Goal: Task Accomplishment & Management: Complete application form

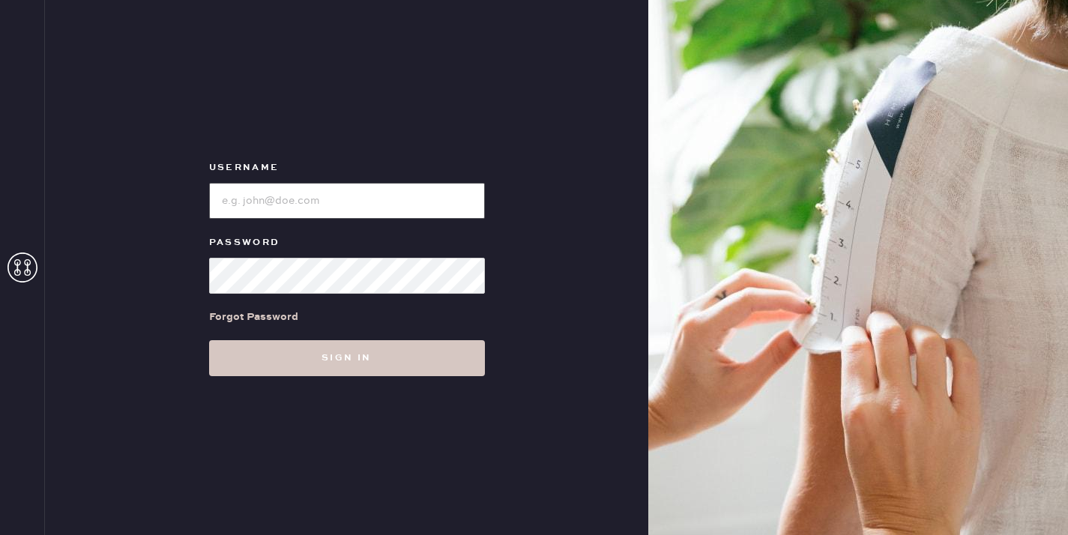
type input "reformationpaloalto"
click at [327, 200] on input "loginName" at bounding box center [347, 201] width 276 height 36
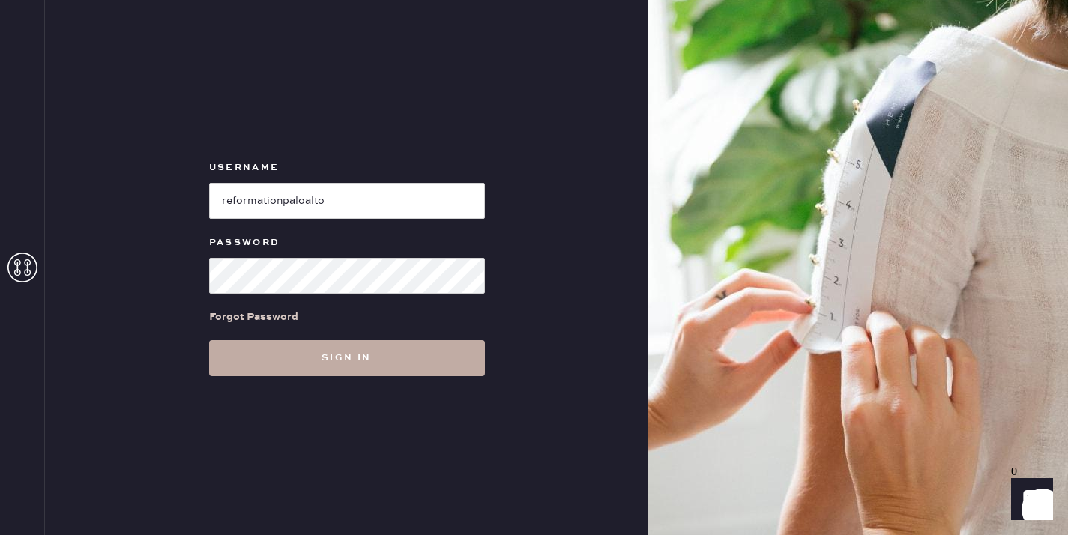
click at [256, 355] on button "Sign in" at bounding box center [347, 358] width 276 height 36
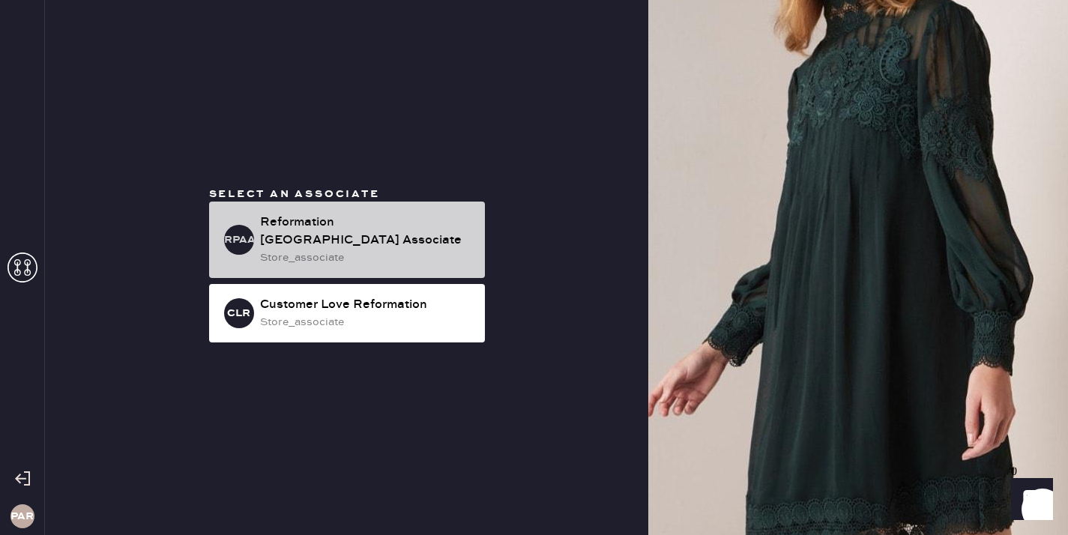
click at [407, 250] on div "store_associate" at bounding box center [366, 258] width 213 height 16
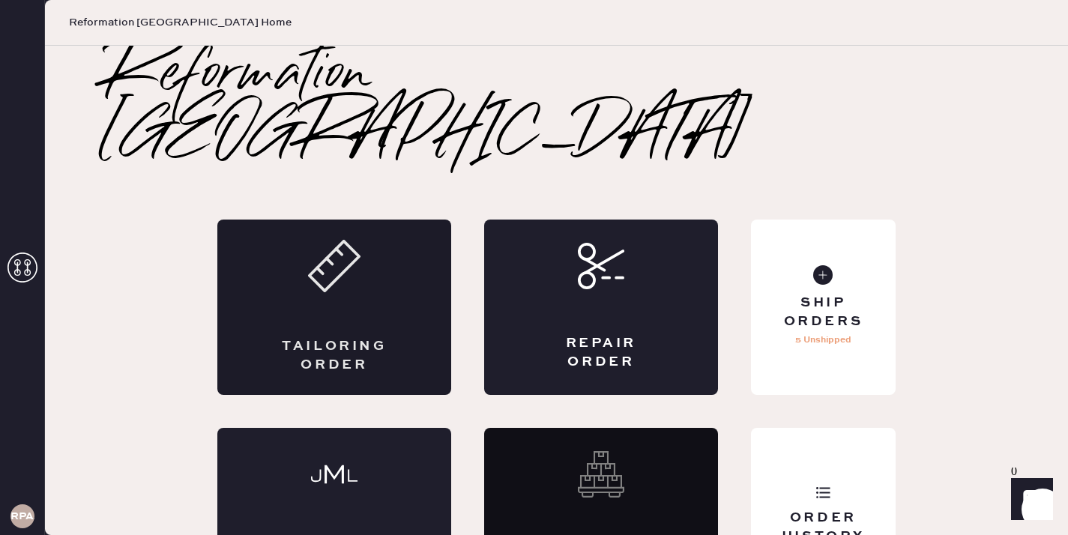
click at [349, 337] on div "Tailoring Order" at bounding box center [334, 355] width 114 height 37
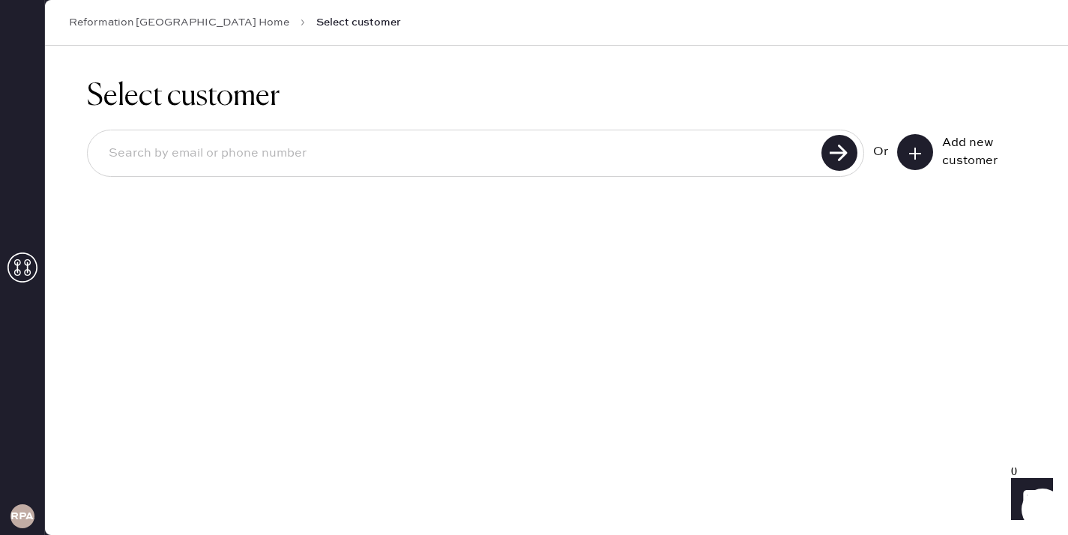
click at [928, 154] on button at bounding box center [915, 152] width 36 height 36
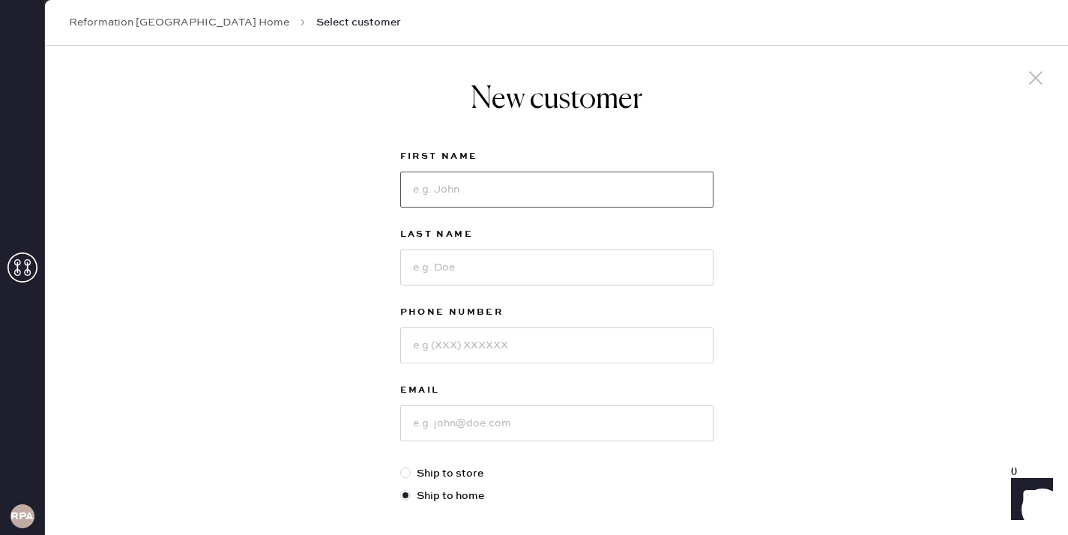
click at [659, 191] on input at bounding box center [556, 190] width 313 height 36
type input "[PERSON_NAME] [PERSON_NAME]"
click at [646, 288] on div "Last Name" at bounding box center [556, 265] width 313 height 78
click at [645, 279] on input at bounding box center [556, 268] width 313 height 36
type input "[PERSON_NAME]"
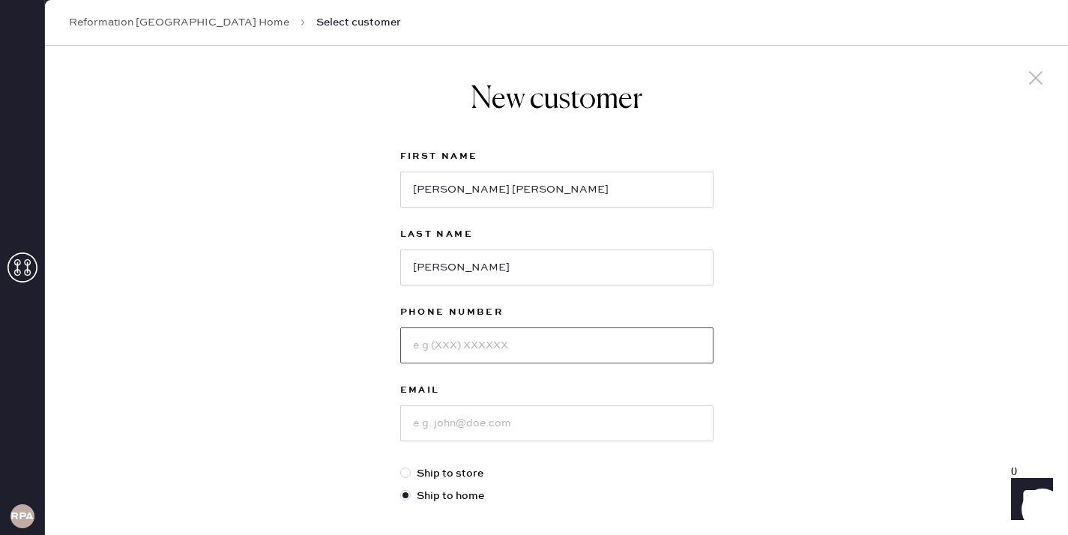
click at [583, 333] on input at bounding box center [556, 346] width 313 height 36
type input "6503032292"
click at [482, 416] on input at bounding box center [556, 424] width 313 height 36
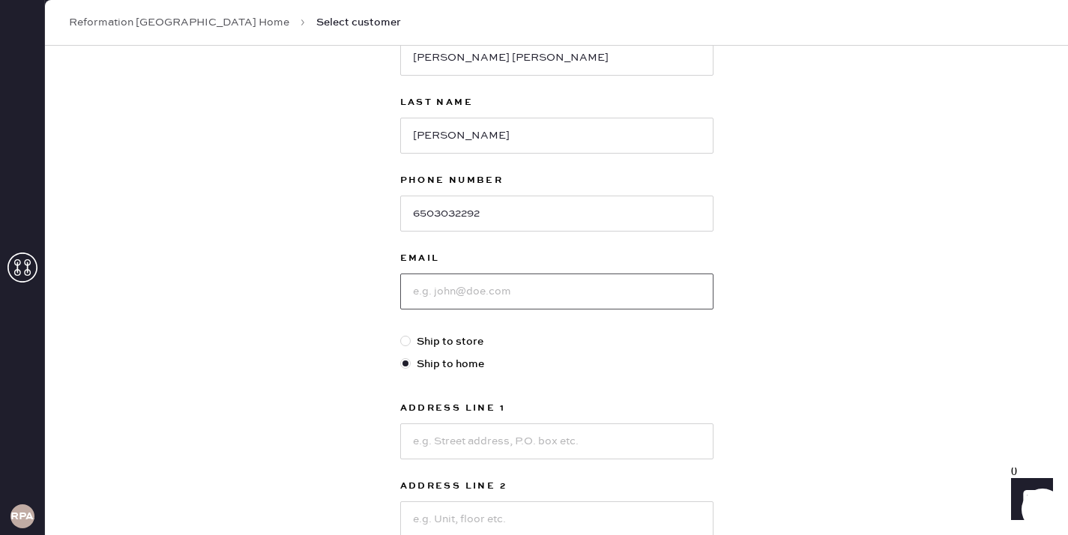
scroll to position [133, 0]
click at [423, 298] on input at bounding box center [556, 290] width 313 height 36
drag, startPoint x: 521, startPoint y: 211, endPoint x: 112, endPoint y: 196, distance: 408.8
click at [112, 196] on div "New customer First Name [PERSON_NAME] [PERSON_NAME] Last Name [PERSON_NAME] Pho…" at bounding box center [556, 376] width 1023 height 929
type input "6503031066"
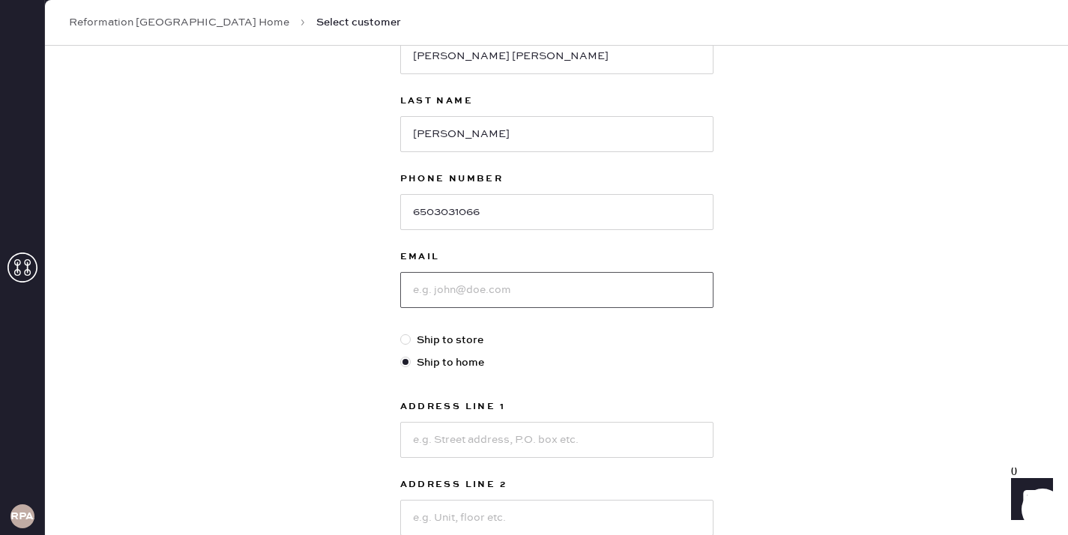
click at [460, 295] on input at bounding box center [556, 290] width 313 height 36
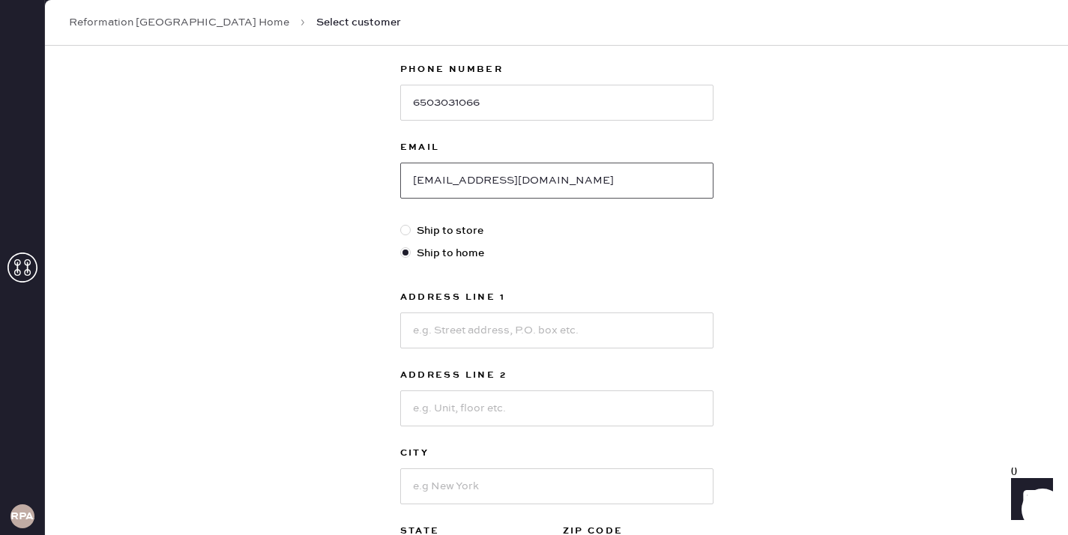
scroll to position [249, 0]
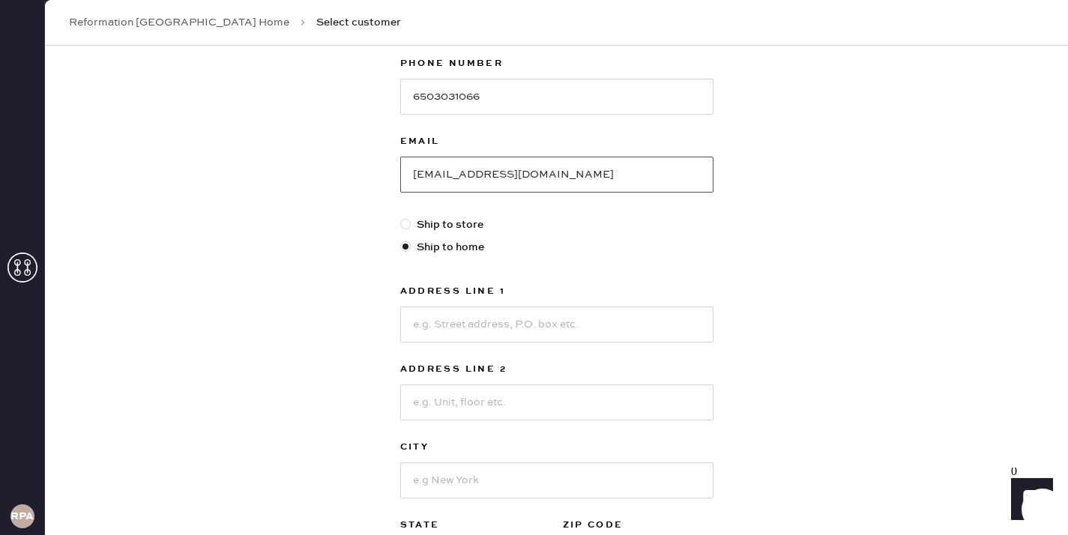
type input "[EMAIL_ADDRESS][DOMAIN_NAME]"
click at [499, 328] on input at bounding box center [556, 325] width 313 height 36
type input "[STREET_ADDRESS][US_STATE]"
click at [513, 402] on input at bounding box center [556, 403] width 313 height 36
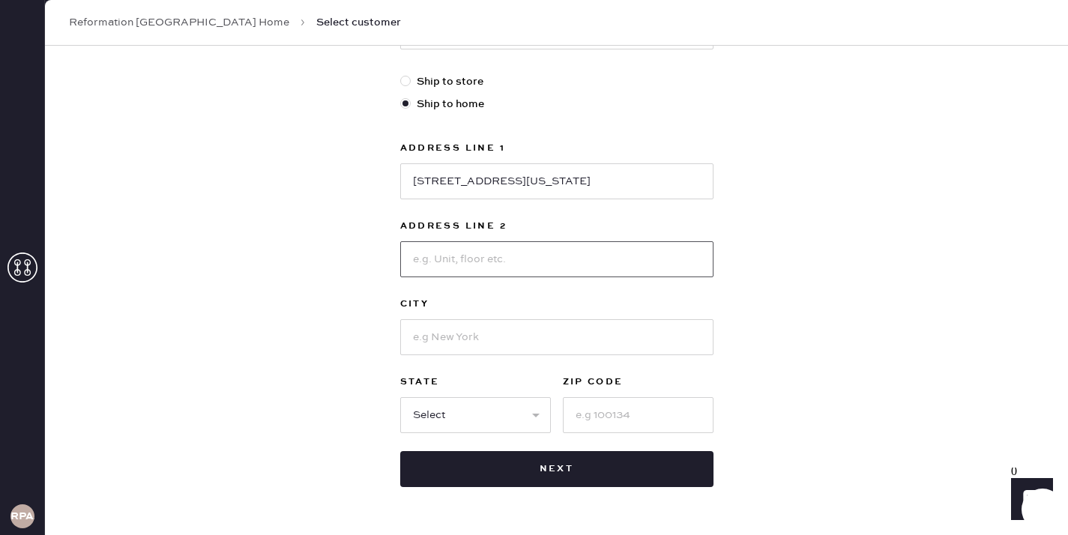
scroll to position [396, 0]
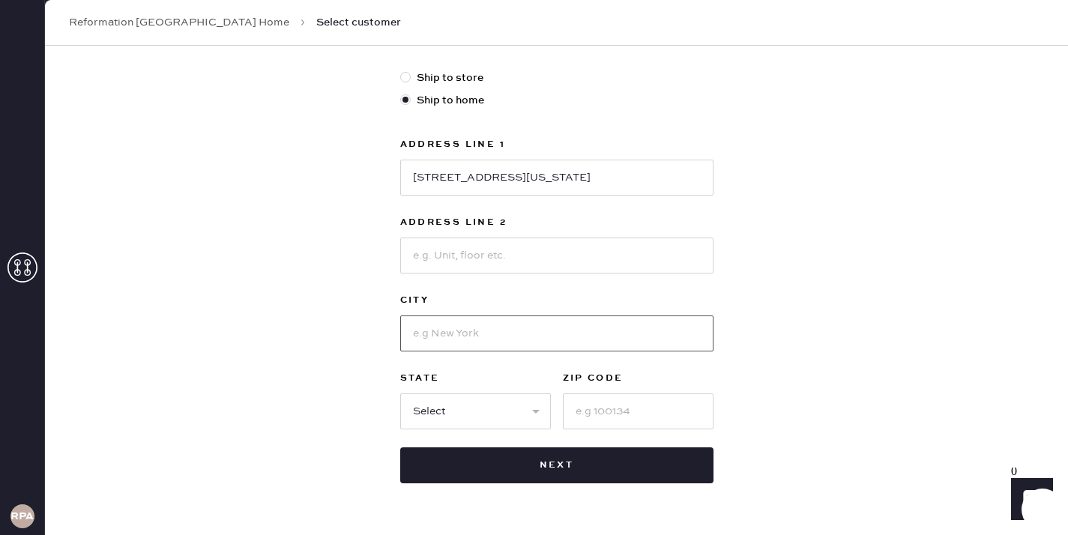
click at [442, 344] on input at bounding box center [556, 334] width 313 height 36
type input "[GEOGRAPHIC_DATA]"
click at [511, 418] on select "Select AK AL AR AZ CA CO CT [GEOGRAPHIC_DATA] DE FL [GEOGRAPHIC_DATA] HI [GEOGR…" at bounding box center [475, 412] width 151 height 36
select select "CA"
click at [656, 423] on input at bounding box center [638, 412] width 151 height 36
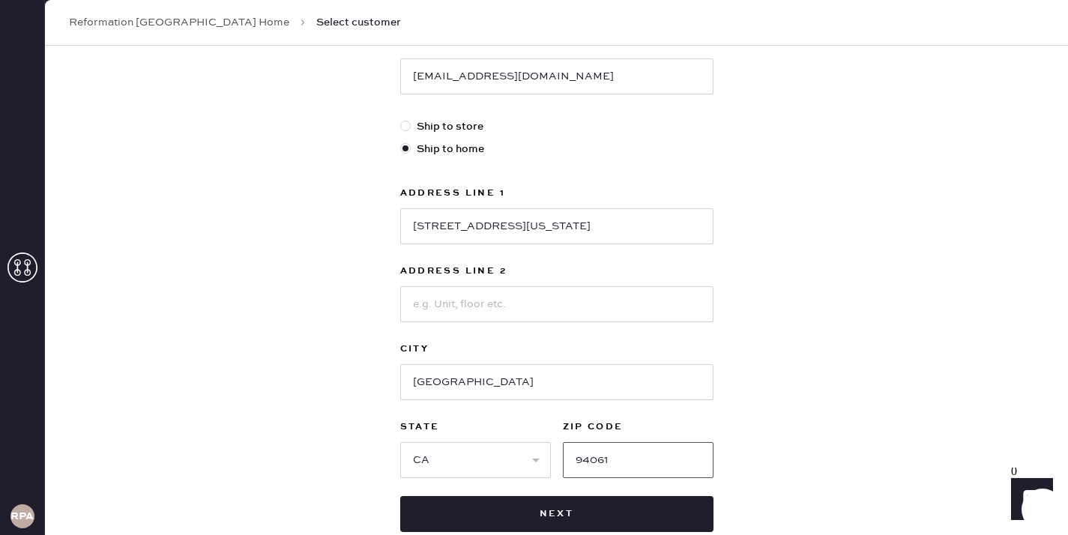
scroll to position [344, 0]
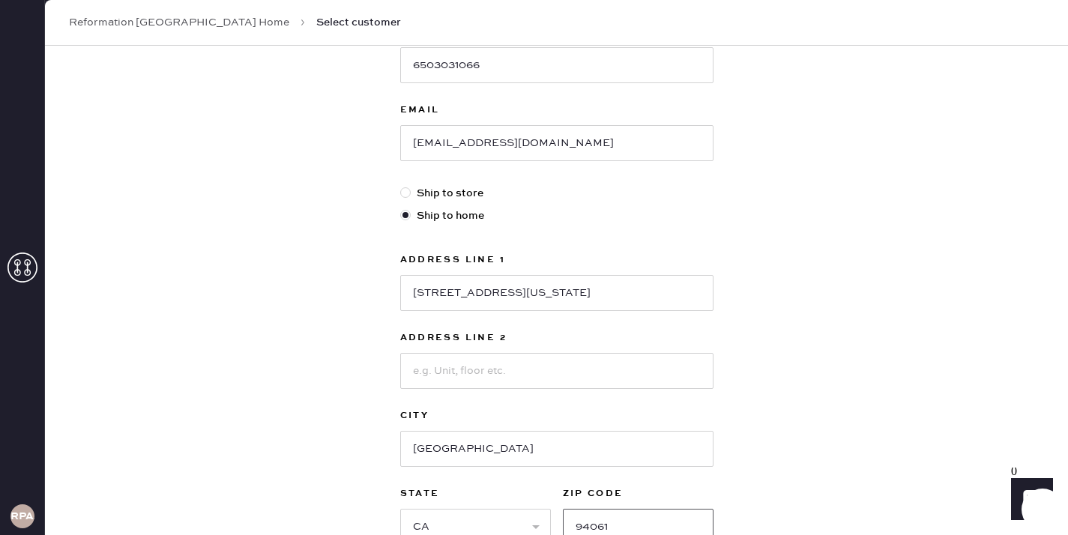
type input "94061"
click at [617, 256] on label "Address Line 1" at bounding box center [556, 260] width 313 height 18
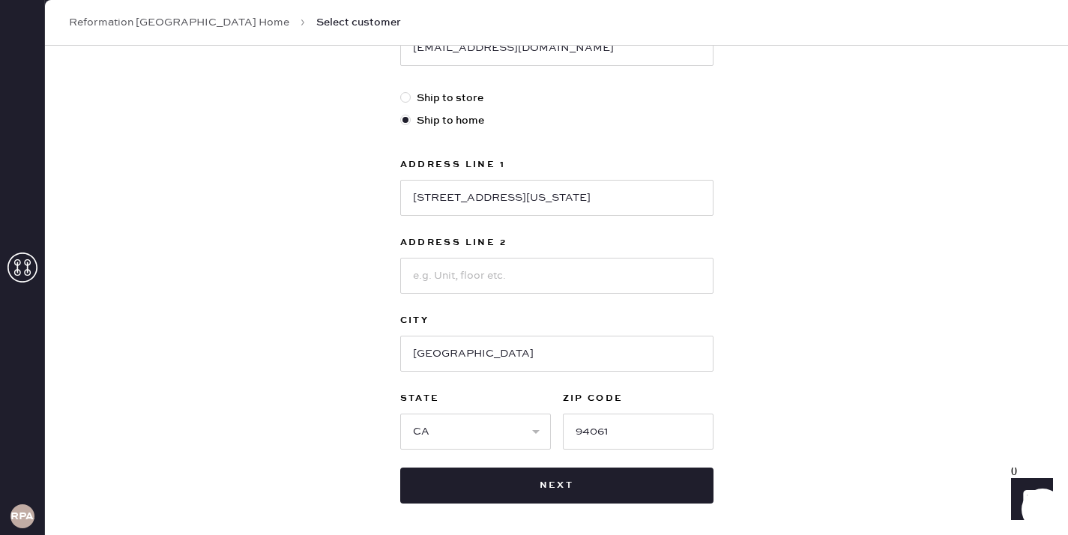
scroll to position [440, 0]
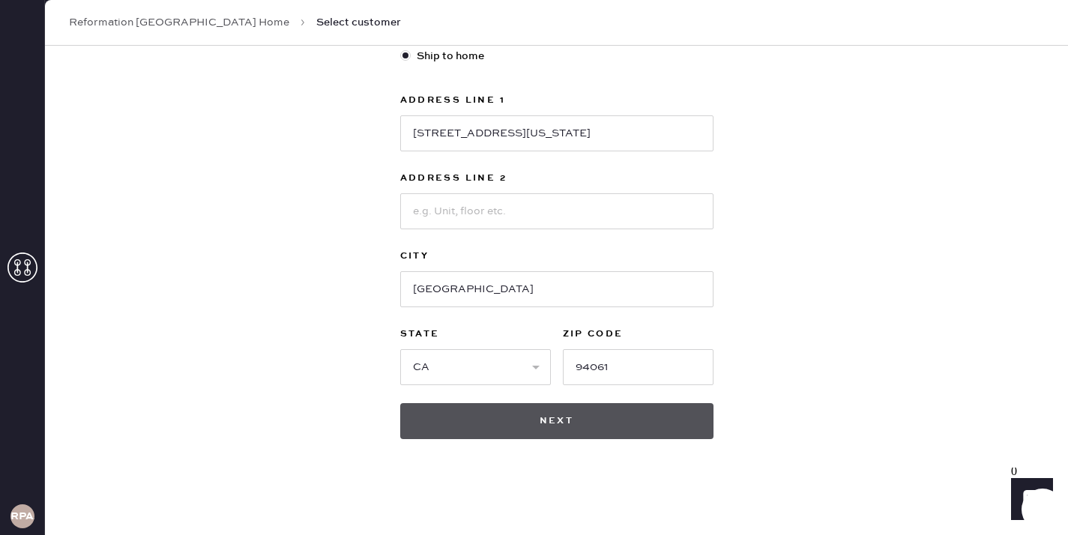
click at [597, 411] on button "Next" at bounding box center [556, 421] width 313 height 36
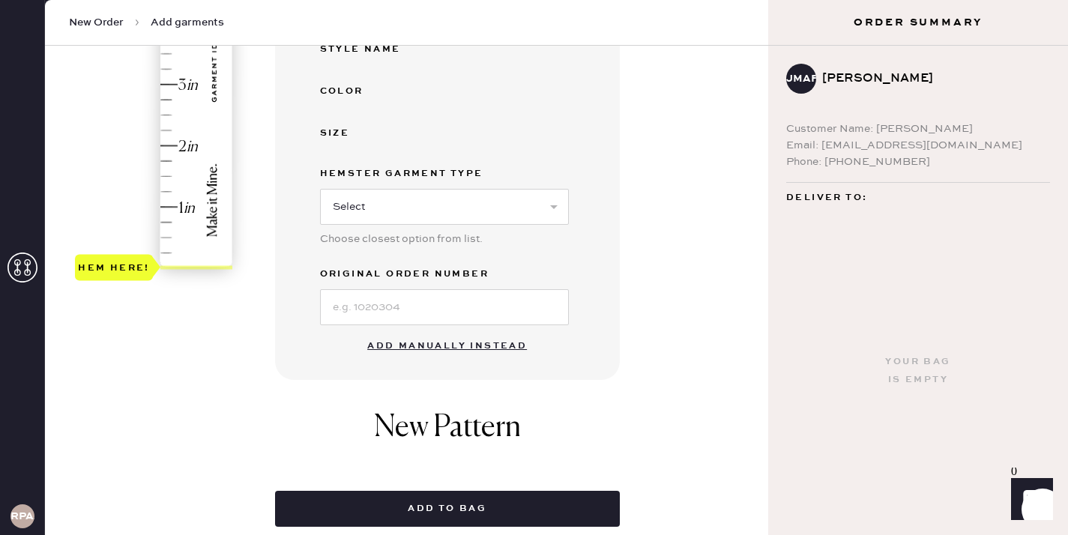
scroll to position [403, 0]
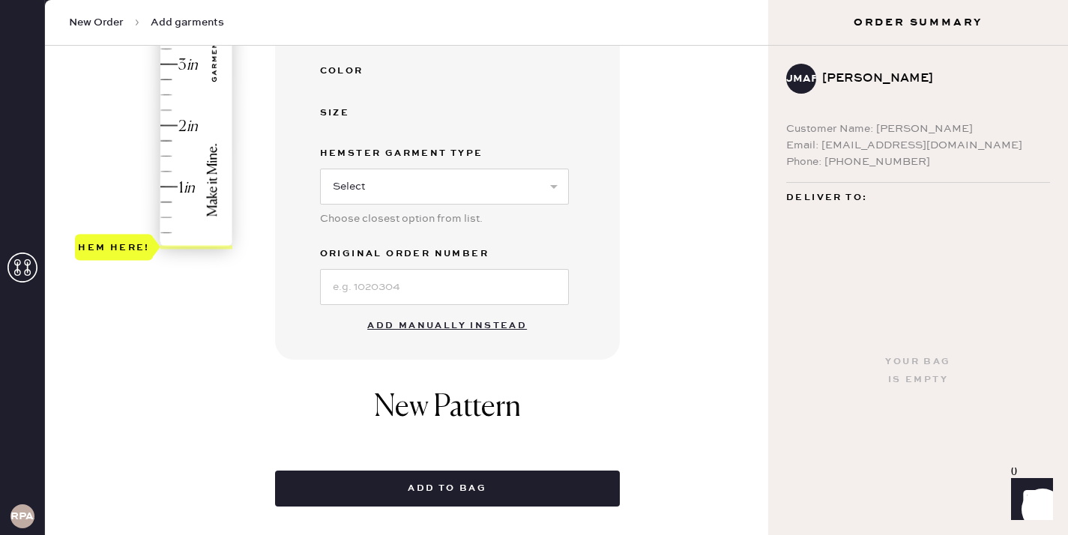
click at [432, 325] on button "Add manually instead" at bounding box center [447, 326] width 178 height 30
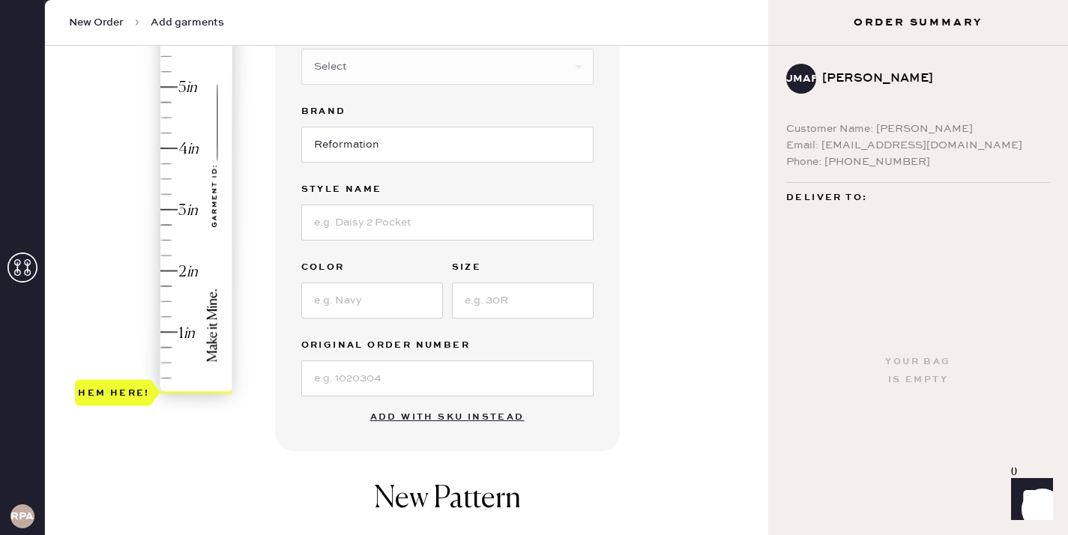
scroll to position [145, 0]
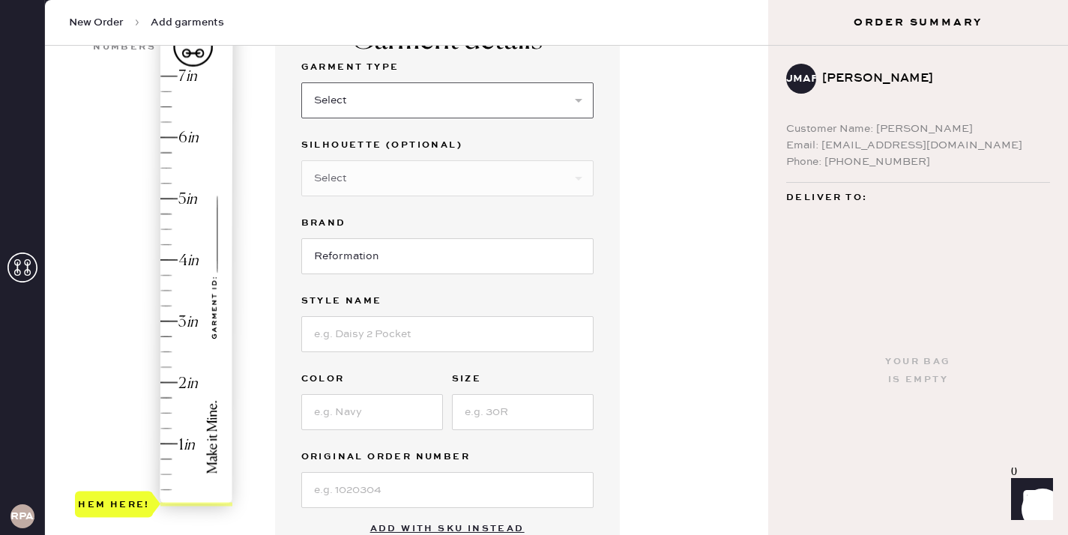
click at [394, 103] on select "Select Basic Skirt Jeans Leggings Pants Shorts Basic Sleeved Dress Basic Sleeve…" at bounding box center [447, 100] width 292 height 36
select select "2"
click at [390, 187] on select "Select Shorts Cropped Flare Boot Cut Straight Skinny Other" at bounding box center [447, 178] width 292 height 36
select select "5"
click at [397, 334] on input at bounding box center [447, 334] width 292 height 36
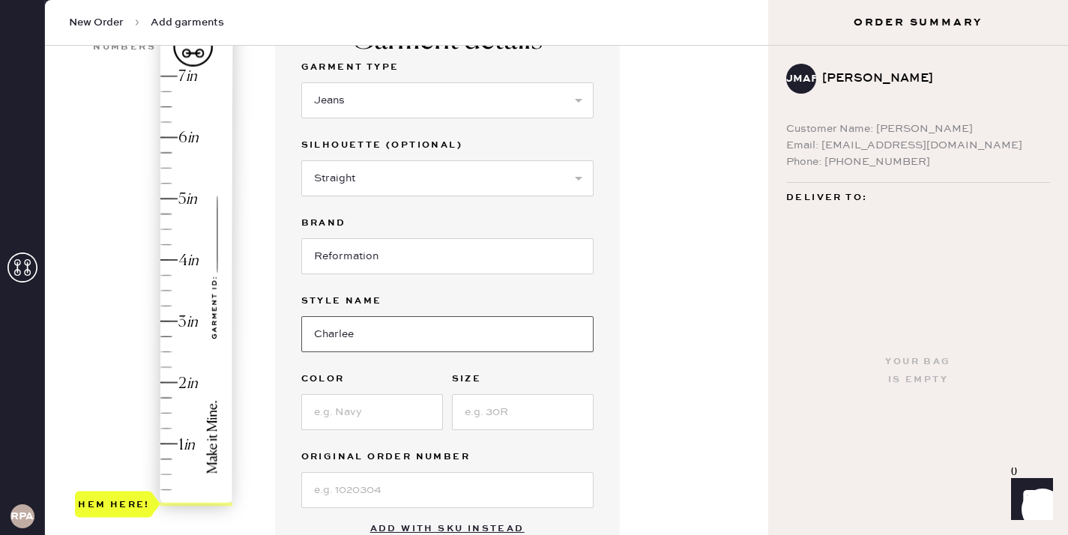
type input "Charlee"
click at [373, 400] on input at bounding box center [372, 412] width 142 height 36
type input "[PERSON_NAME]"
click at [487, 418] on input at bounding box center [523, 412] width 142 height 36
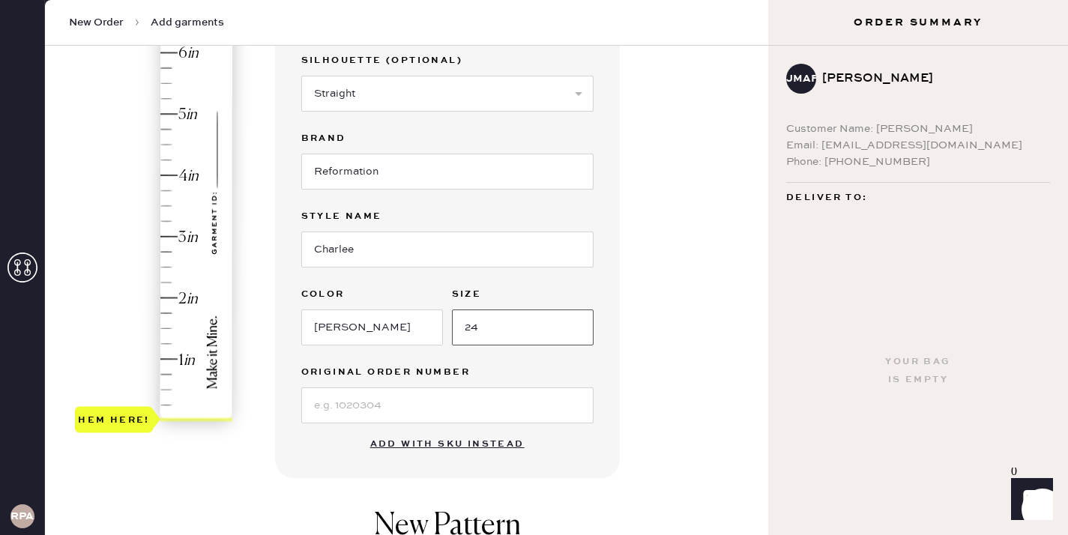
scroll to position [281, 0]
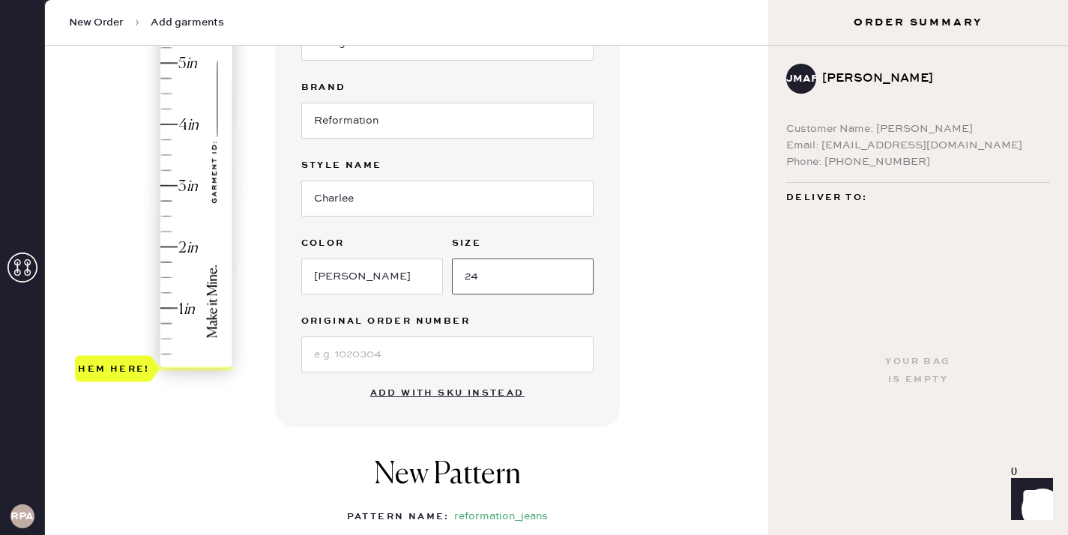
type input "24"
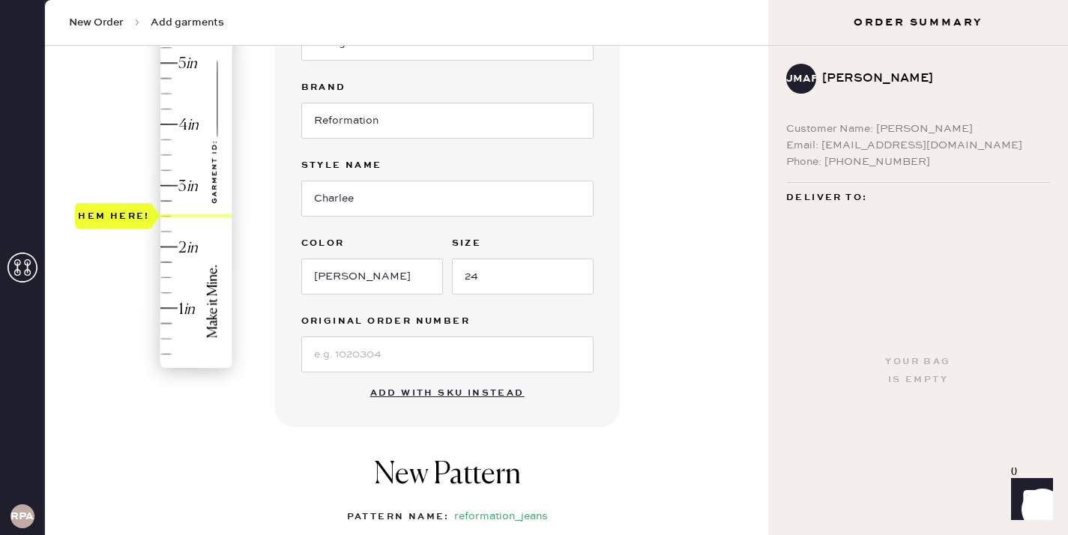
type input "2.25"
drag, startPoint x: 126, startPoint y: 358, endPoint x: 145, endPoint y: 229, distance: 129.7
click at [145, 229] on div "Hem here!" at bounding box center [114, 231] width 78 height 26
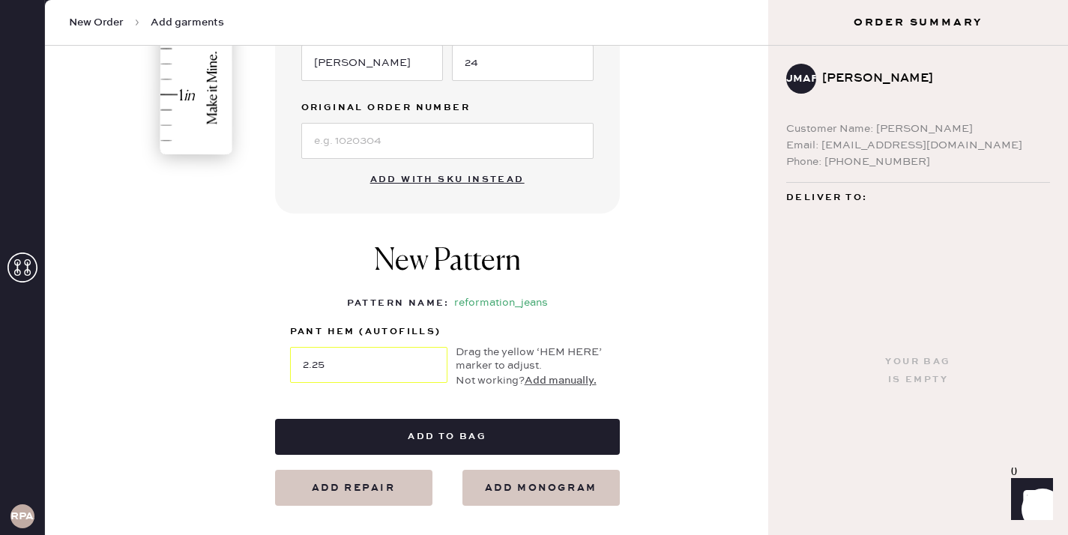
scroll to position [497, 0]
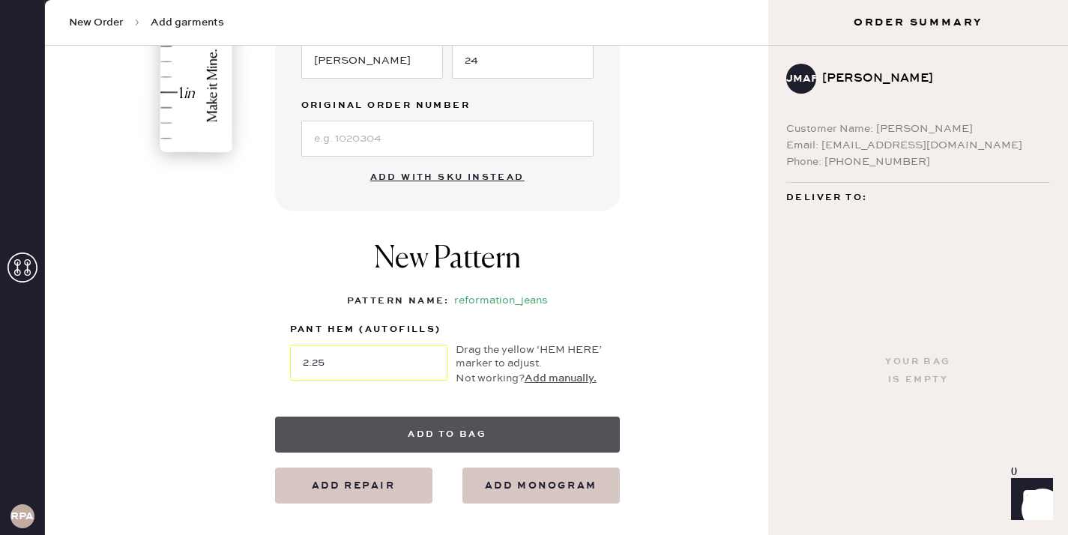
click at [455, 436] on button "Add to bag" at bounding box center [447, 435] width 345 height 36
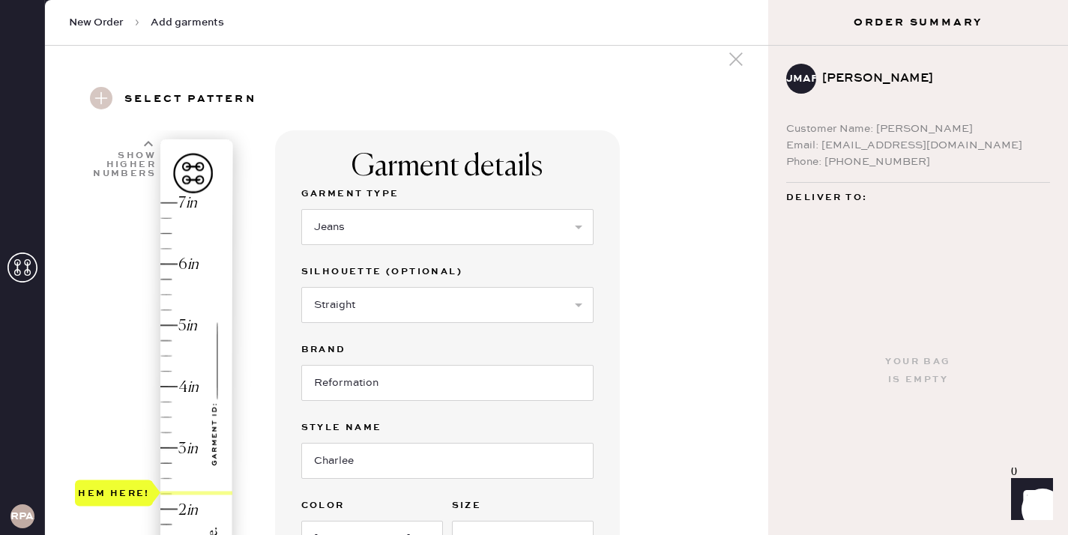
scroll to position [0, 0]
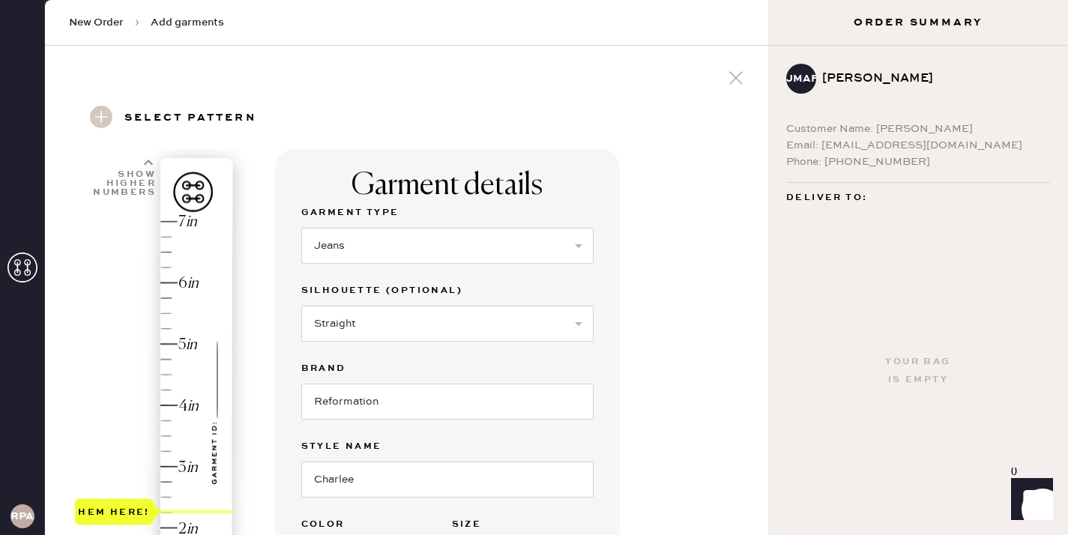
select select "2"
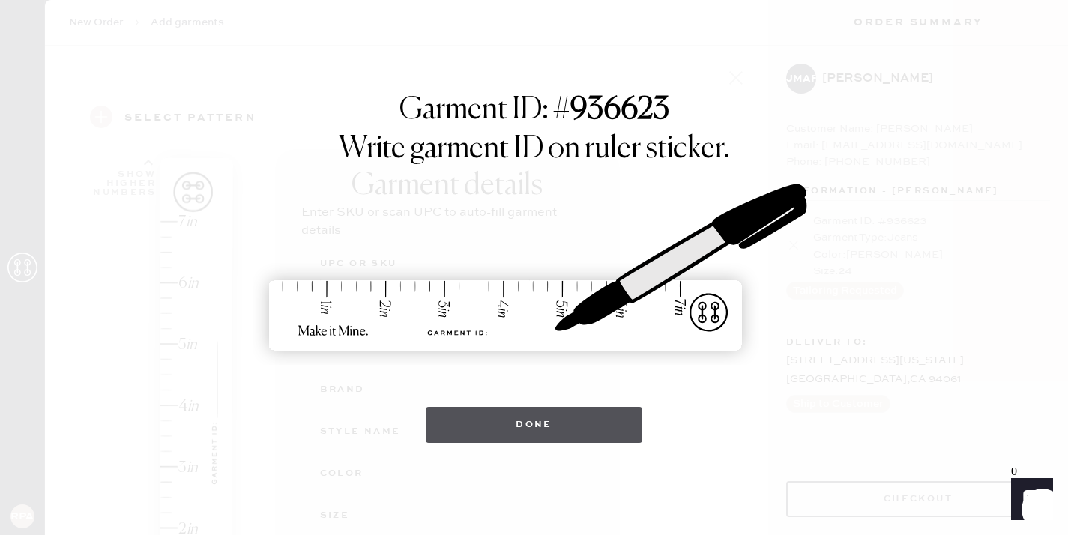
click at [600, 430] on button "Done" at bounding box center [534, 425] width 217 height 36
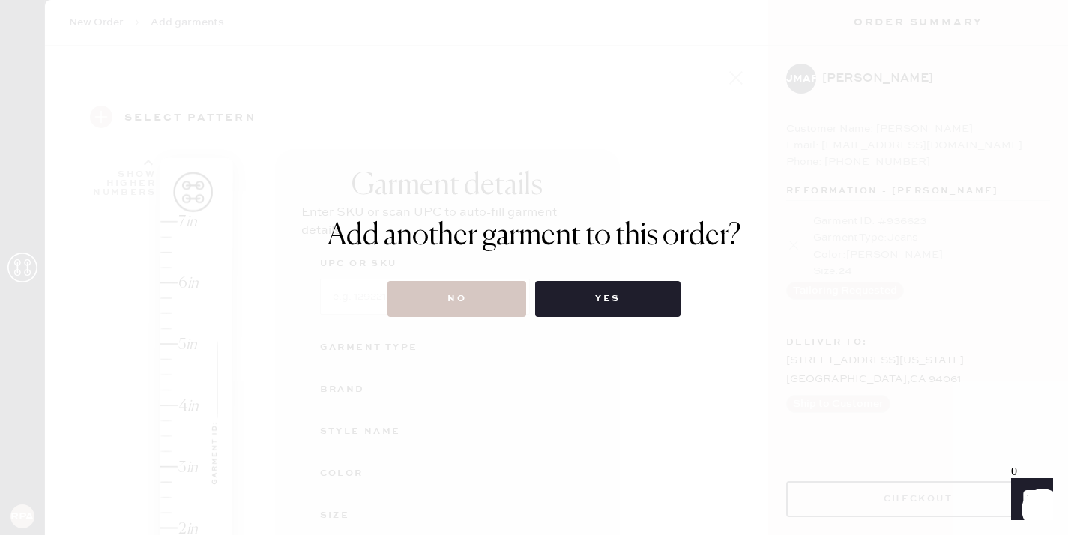
drag, startPoint x: 451, startPoint y: 280, endPoint x: 440, endPoint y: 278, distance: 11.3
click at [451, 280] on div "Add another garment to this order? No Yes" at bounding box center [535, 267] width 414 height 99
click at [445, 289] on button "No" at bounding box center [457, 299] width 139 height 36
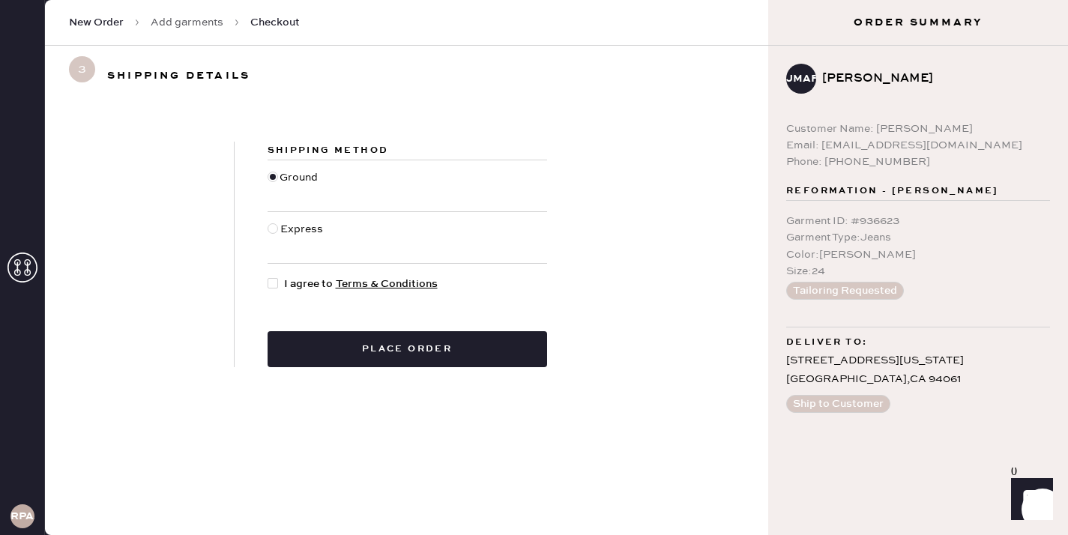
click at [281, 281] on div at bounding box center [276, 284] width 16 height 16
click at [268, 277] on input "I agree to Terms & Conditions" at bounding box center [268, 276] width 1 height 1
checkbox input "true"
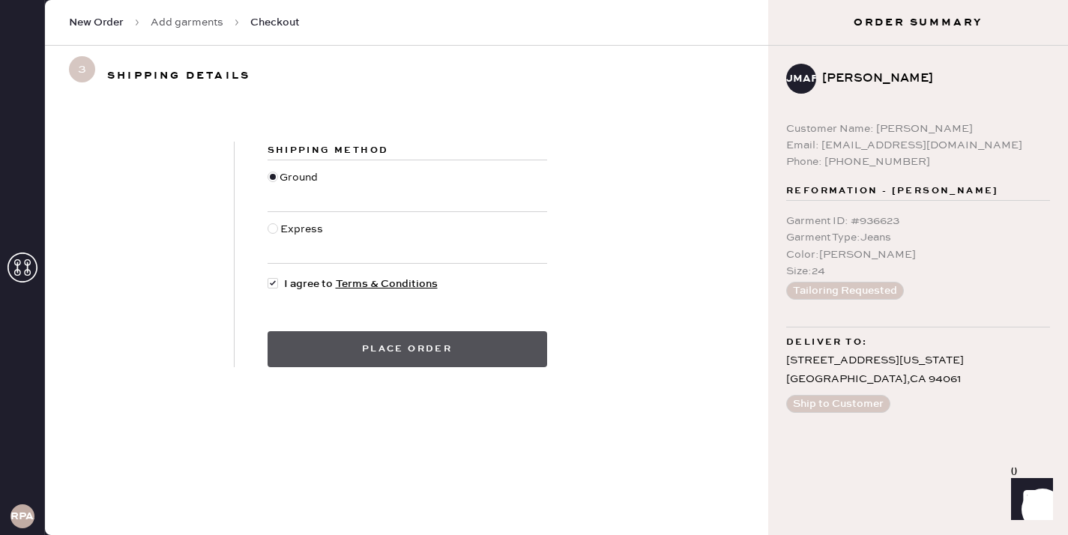
click at [336, 334] on button "Place order" at bounding box center [408, 349] width 280 height 36
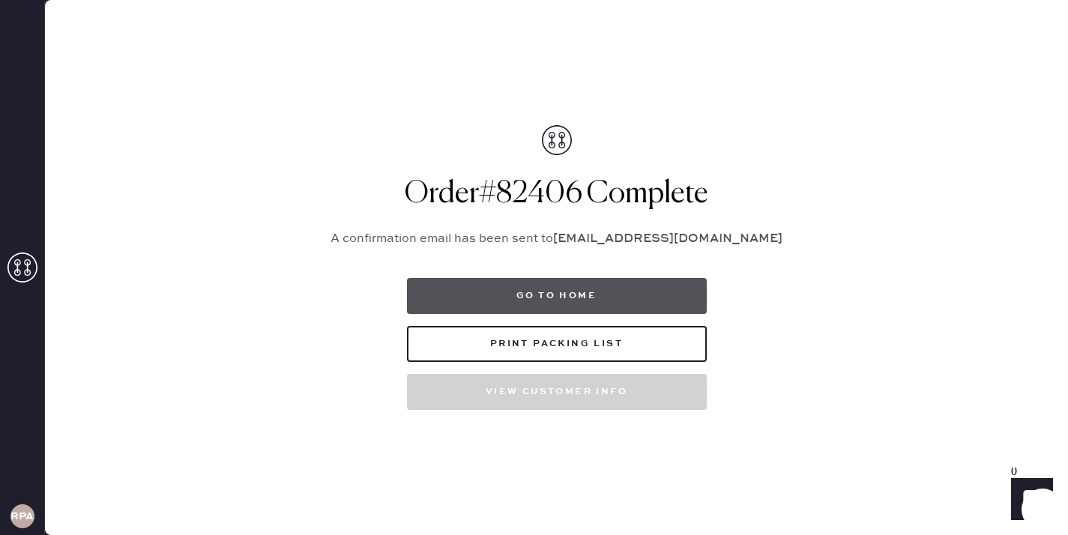
click at [597, 294] on button "Go to home" at bounding box center [557, 296] width 300 height 36
